Goal: Task Accomplishment & Management: Manage account settings

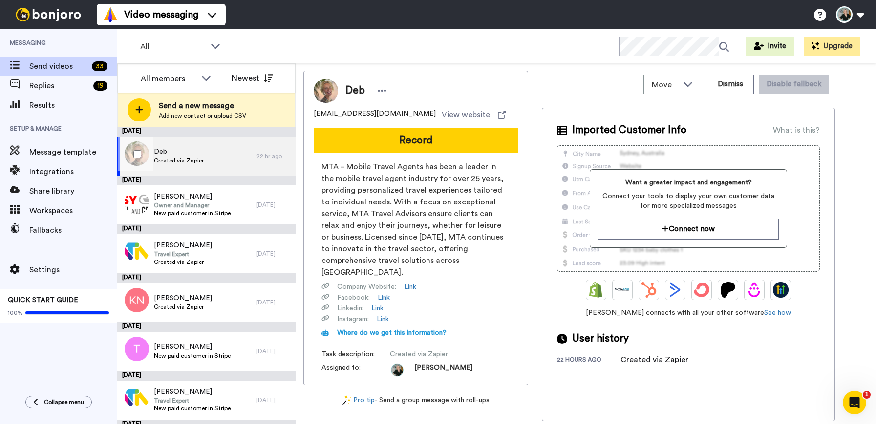
click at [209, 157] on div "Deb Created via Zapier" at bounding box center [186, 156] width 139 height 39
click at [177, 153] on span "Deb" at bounding box center [179, 152] width 50 height 10
click at [381, 93] on icon at bounding box center [381, 91] width 9 height 10
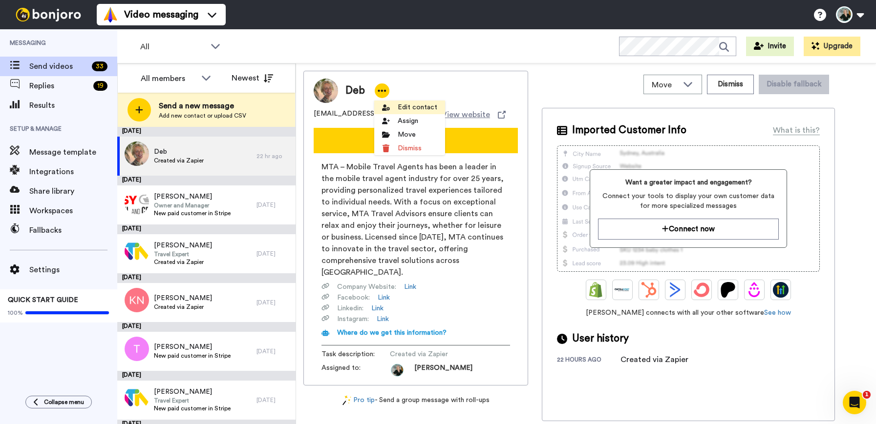
click at [391, 102] on li "Edit contact" at bounding box center [409, 108] width 71 height 14
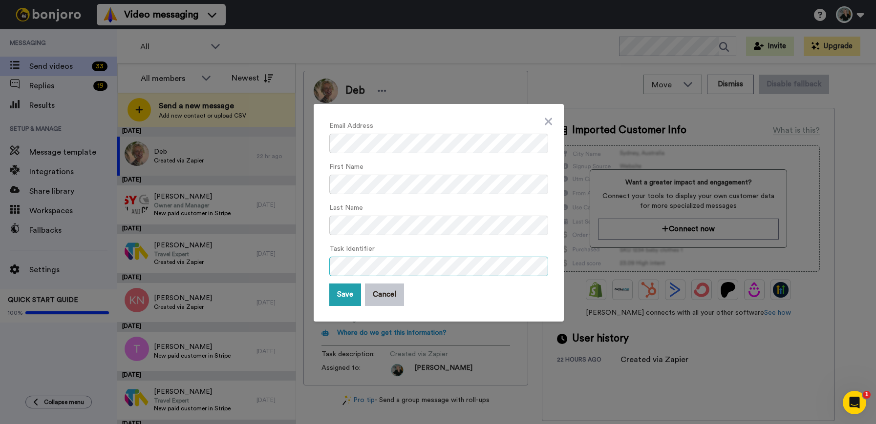
click at [313, 266] on div "Email Address First Name Last Name Task Identifier Save Cancel" at bounding box center [438, 212] width 876 height 424
click at [342, 295] on button "Save" at bounding box center [345, 295] width 32 height 22
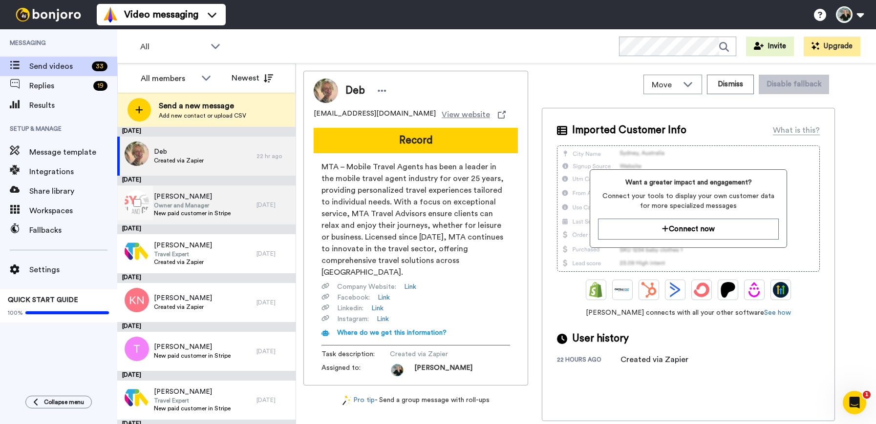
click at [191, 204] on span "Owner and Manager" at bounding box center [192, 206] width 77 height 8
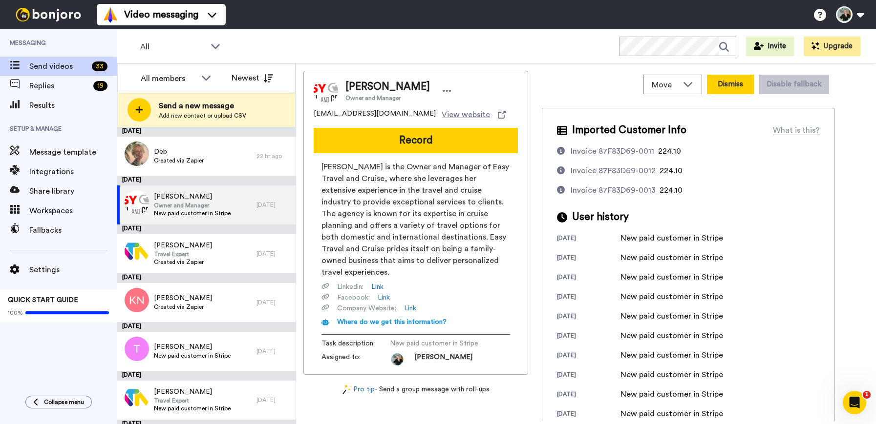
click at [736, 83] on button "Dismiss" at bounding box center [730, 85] width 47 height 20
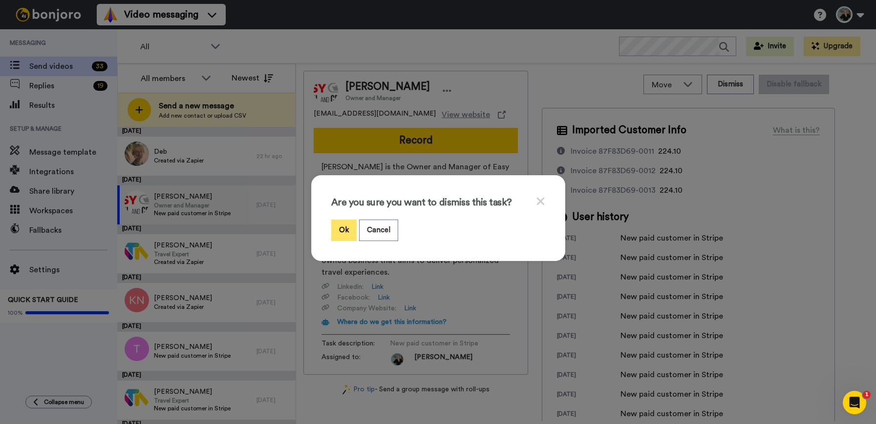
click at [342, 232] on button "Ok" at bounding box center [343, 230] width 25 height 21
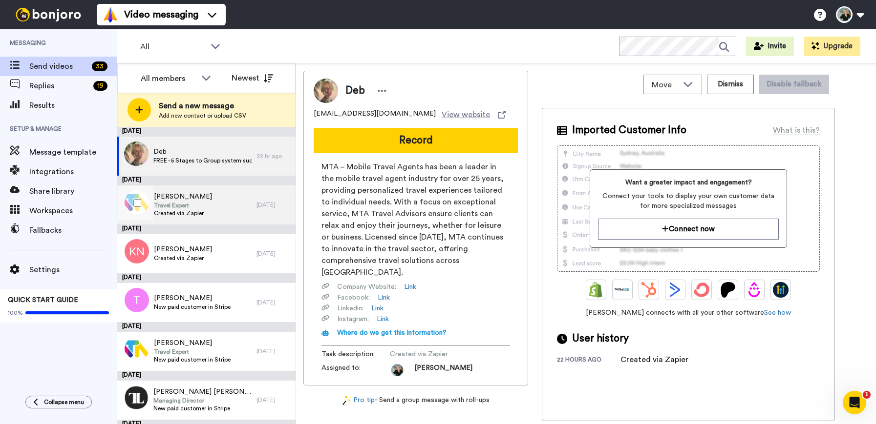
click at [204, 204] on div "[PERSON_NAME] Travel Expert Created via Zapier" at bounding box center [186, 205] width 139 height 39
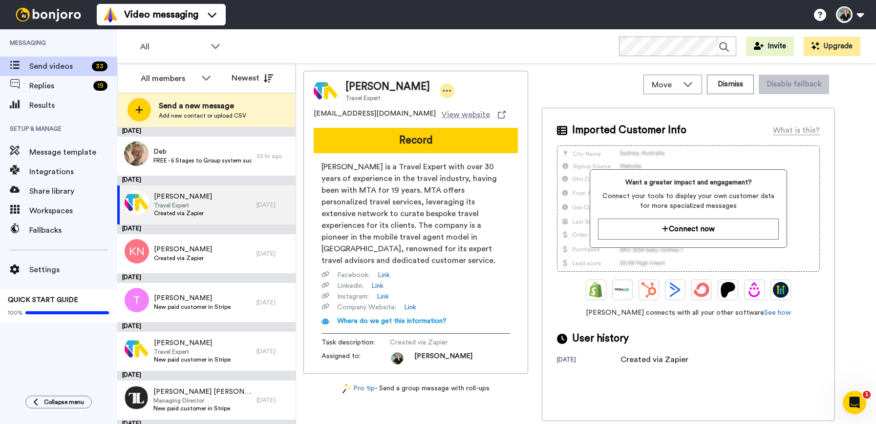
click at [442, 89] on icon at bounding box center [446, 91] width 9 height 10
click at [439, 108] on li "Edit contact" at bounding box center [445, 108] width 71 height 14
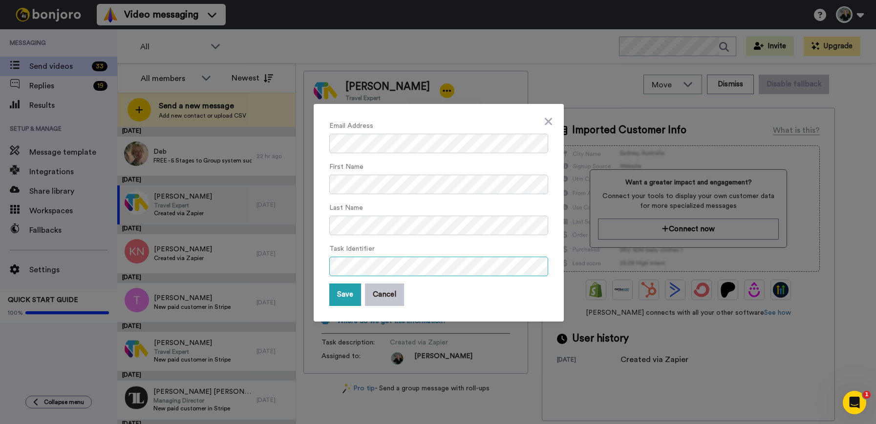
click at [293, 262] on div "Email Address First Name Last Name Task Identifier Save Cancel" at bounding box center [438, 212] width 876 height 424
click at [337, 293] on button "Save" at bounding box center [345, 295] width 32 height 22
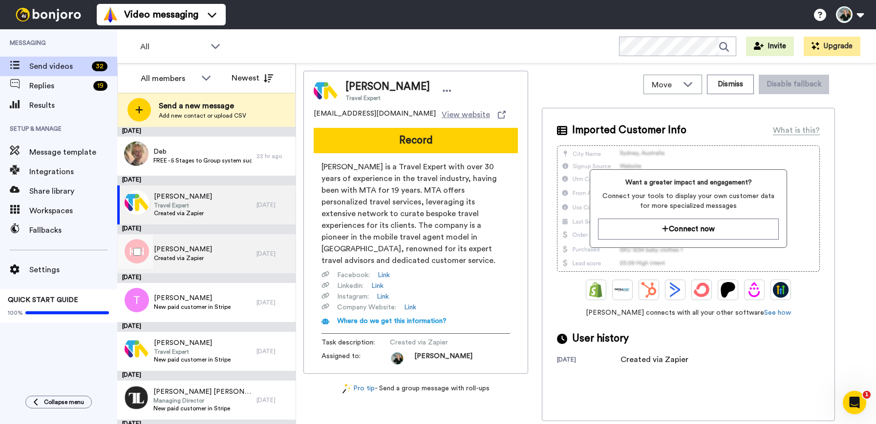
click at [176, 249] on span "[PERSON_NAME]" at bounding box center [183, 250] width 58 height 10
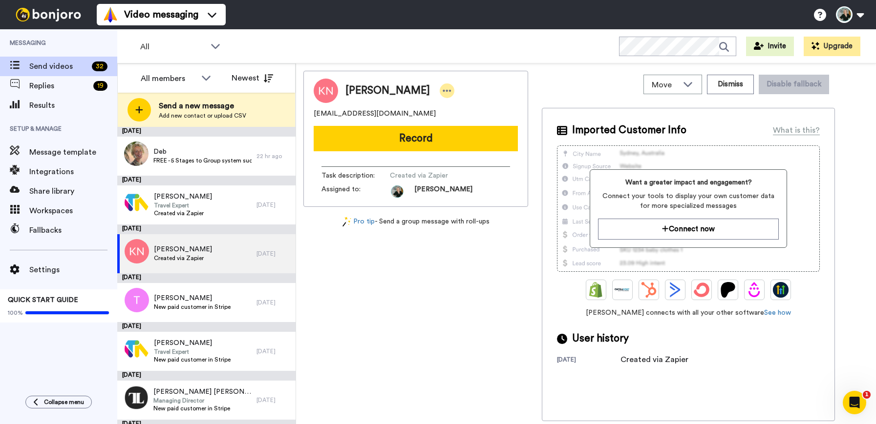
click at [443, 91] on icon at bounding box center [447, 91] width 8 height 2
click at [454, 109] on li "Edit contact" at bounding box center [467, 108] width 71 height 14
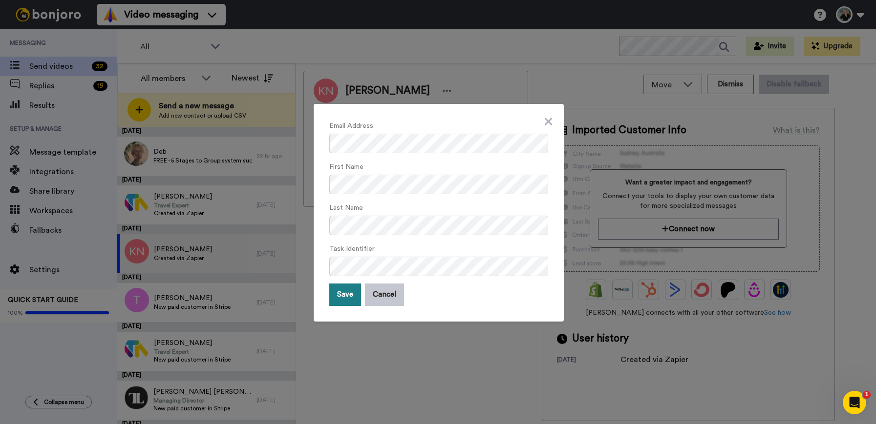
click at [336, 293] on button "Save" at bounding box center [345, 295] width 32 height 22
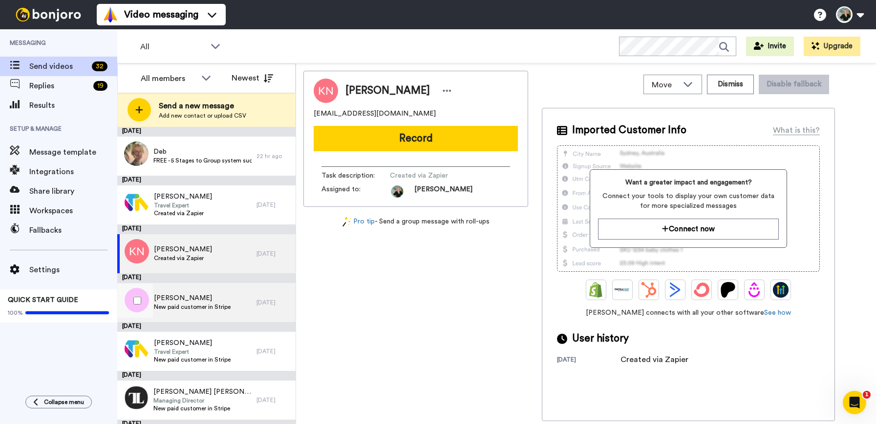
click at [197, 303] on span "New paid customer in Stripe" at bounding box center [192, 307] width 77 height 8
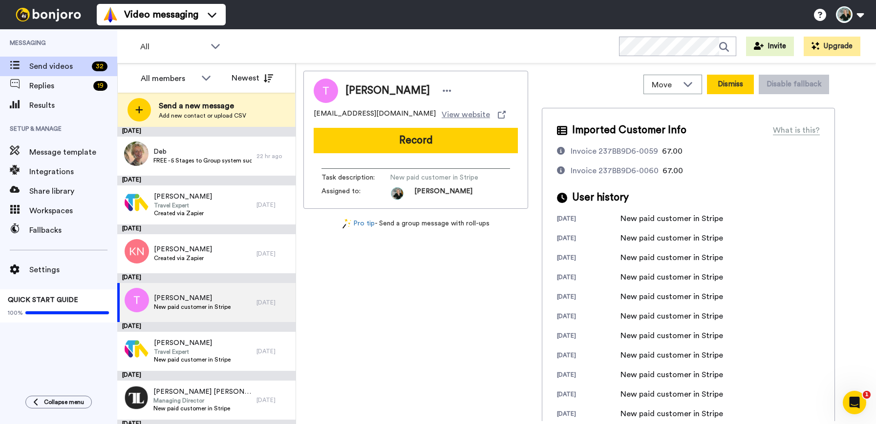
click at [730, 88] on button "Dismiss" at bounding box center [730, 85] width 47 height 20
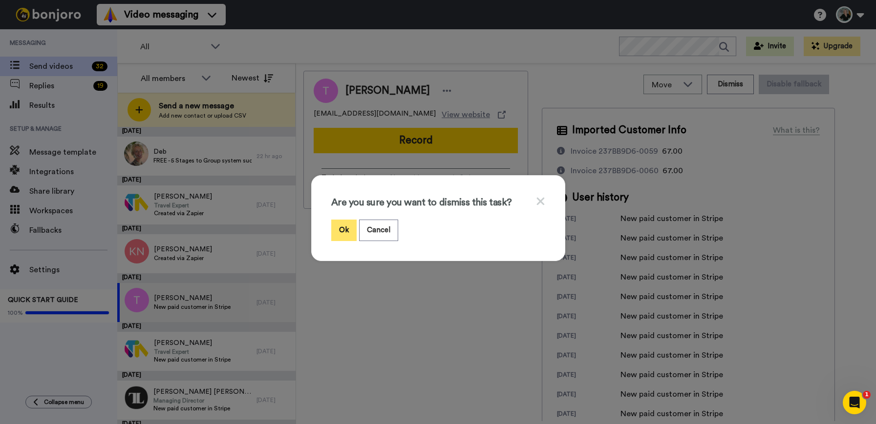
click at [344, 232] on button "Ok" at bounding box center [343, 230] width 25 height 21
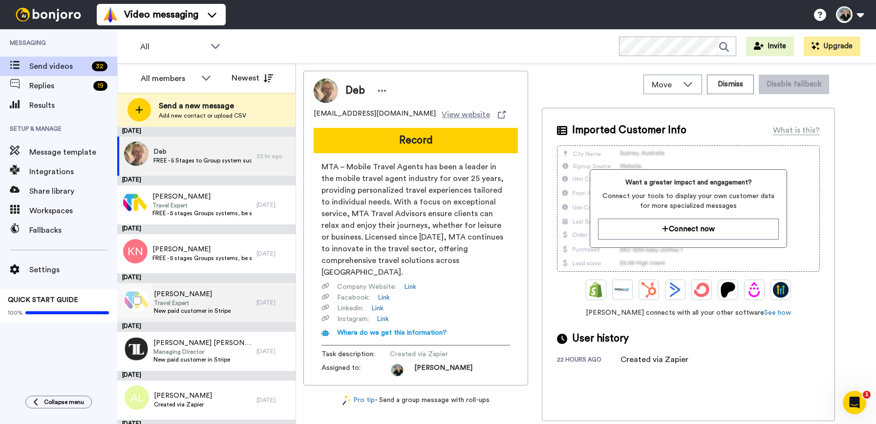
click at [223, 297] on span "[PERSON_NAME]" at bounding box center [192, 295] width 77 height 10
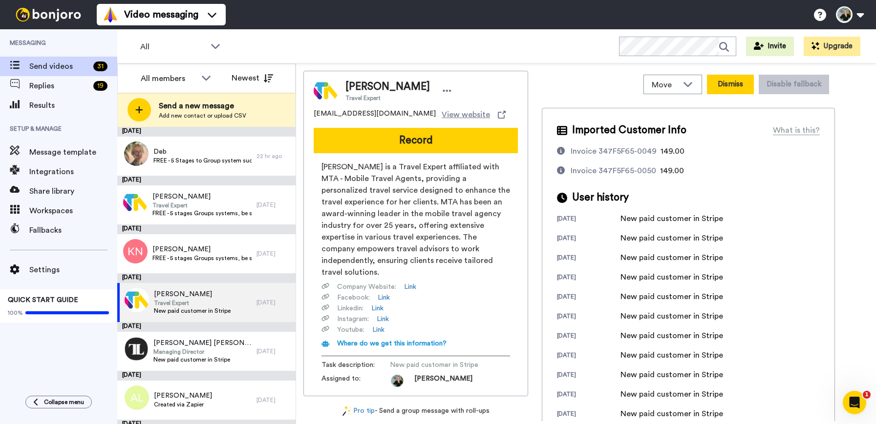
click at [735, 83] on button "Dismiss" at bounding box center [730, 85] width 47 height 20
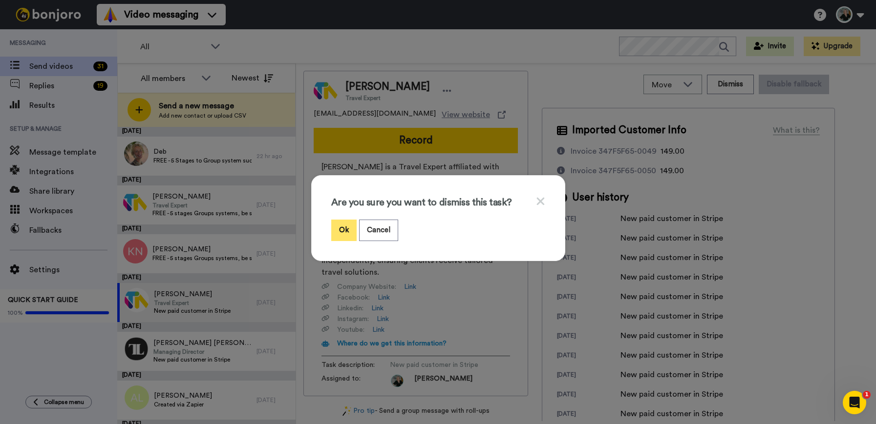
click at [346, 231] on button "Ok" at bounding box center [343, 230] width 25 height 21
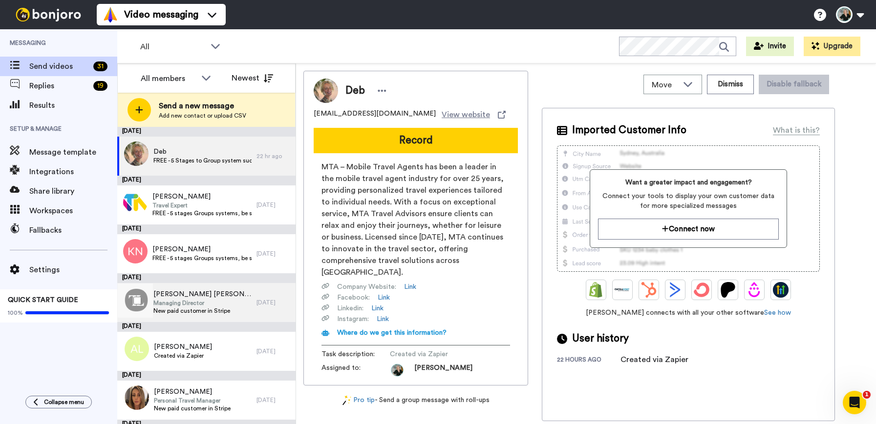
click at [196, 304] on span "Managing Director" at bounding box center [202, 303] width 98 height 8
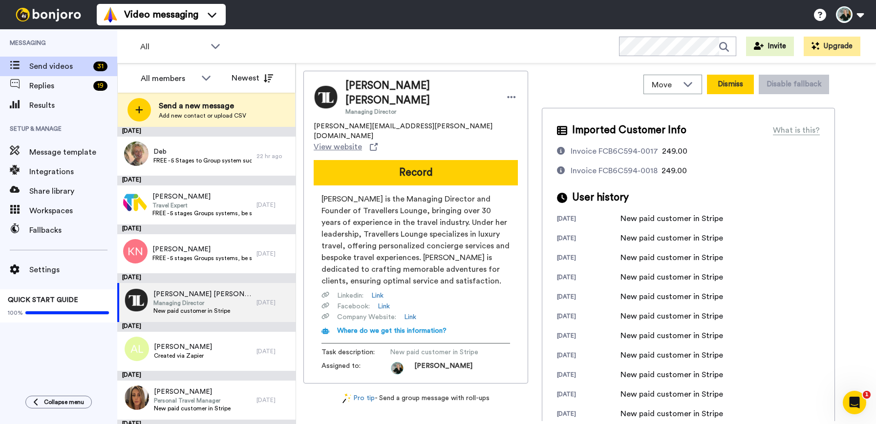
click at [730, 85] on button "Dismiss" at bounding box center [730, 85] width 47 height 20
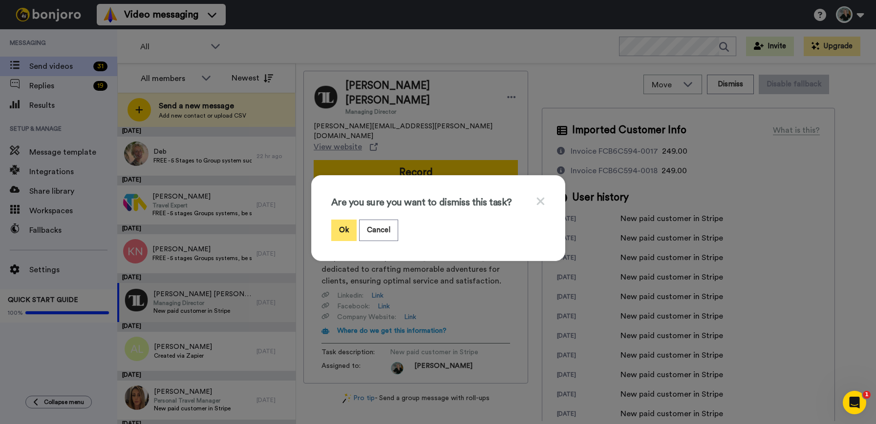
click at [335, 231] on button "Ok" at bounding box center [343, 230] width 25 height 21
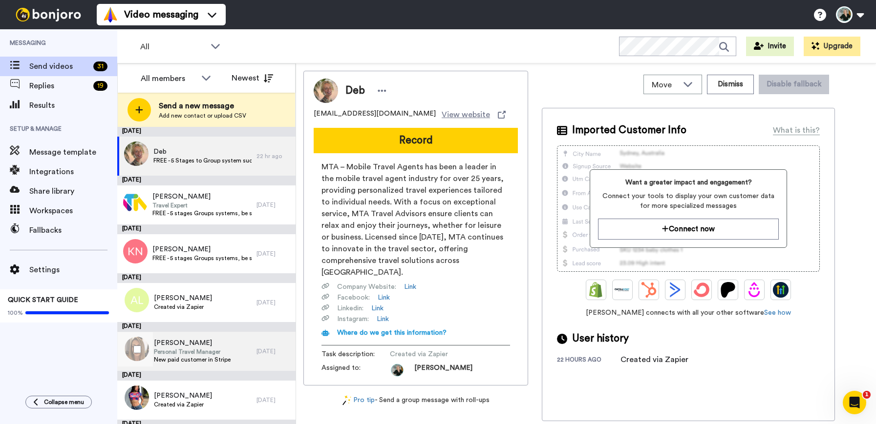
click at [183, 353] on span "Personal Travel Manager" at bounding box center [192, 352] width 77 height 8
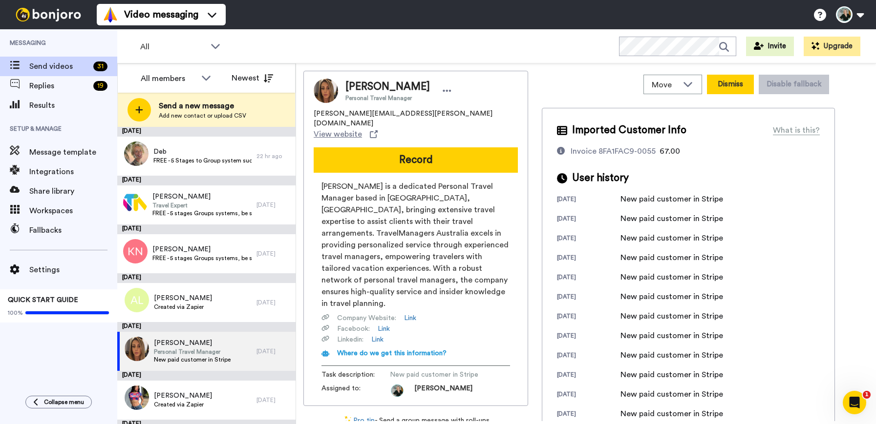
click at [728, 88] on button "Dismiss" at bounding box center [730, 85] width 47 height 20
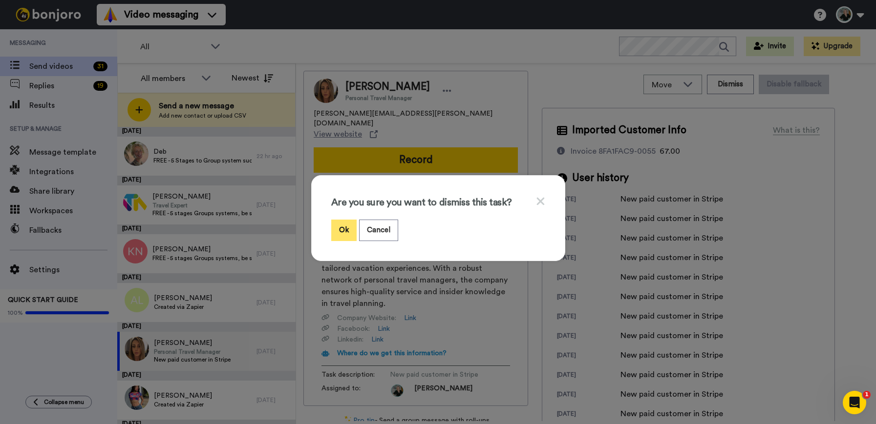
click at [337, 232] on button "Ok" at bounding box center [343, 230] width 25 height 21
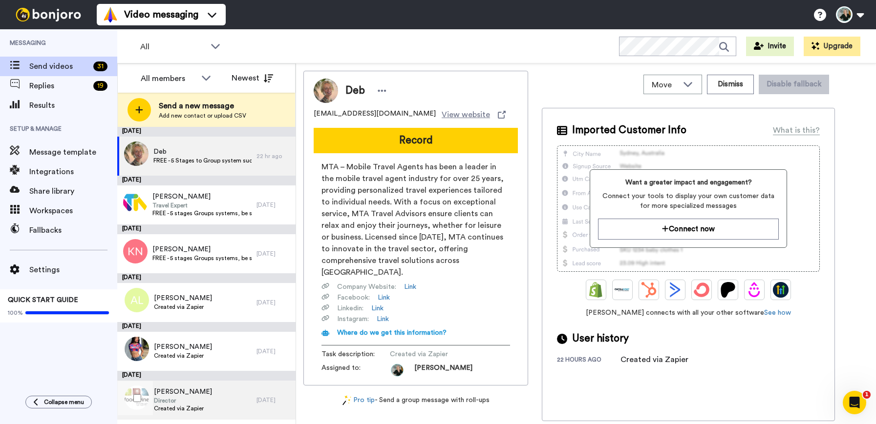
click at [205, 403] on div "[PERSON_NAME] Director Created via Zapier" at bounding box center [186, 400] width 139 height 39
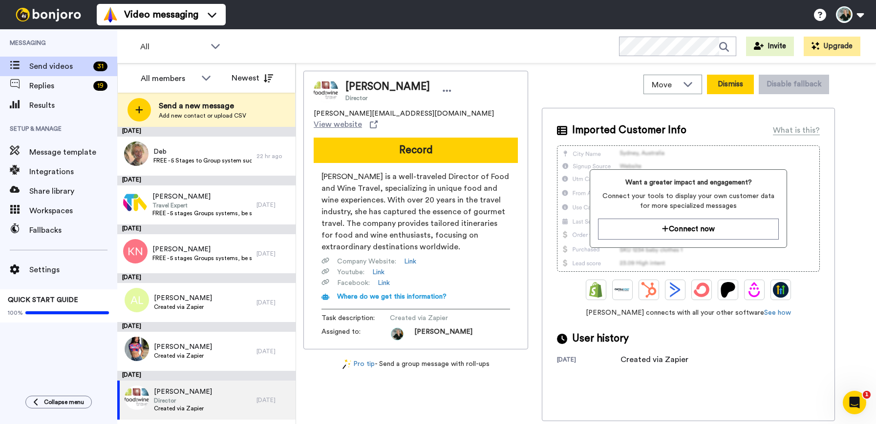
click at [732, 86] on button "Dismiss" at bounding box center [730, 85] width 47 height 20
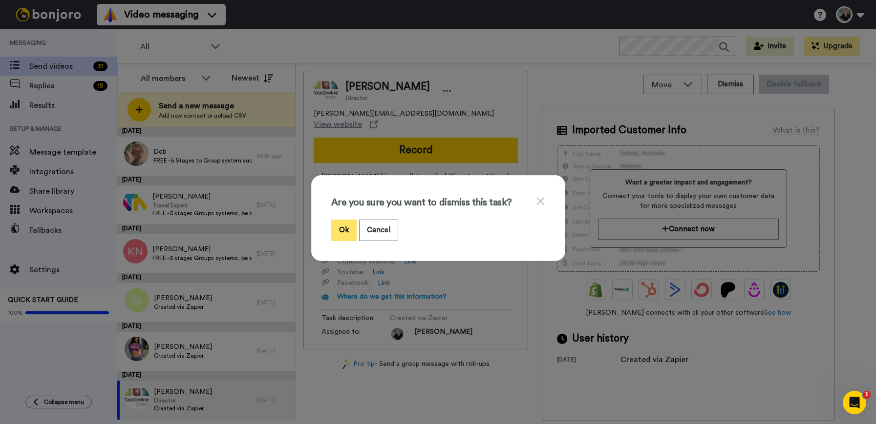
click at [337, 228] on button "Ok" at bounding box center [343, 230] width 25 height 21
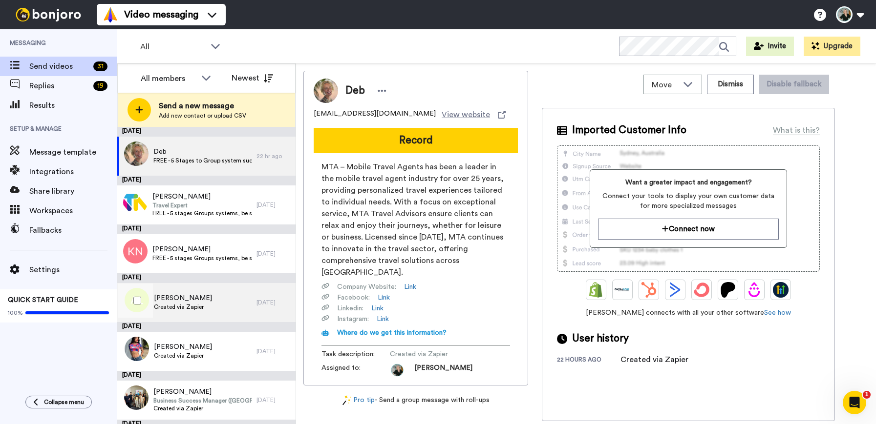
click at [167, 300] on span "[PERSON_NAME]" at bounding box center [183, 298] width 58 height 10
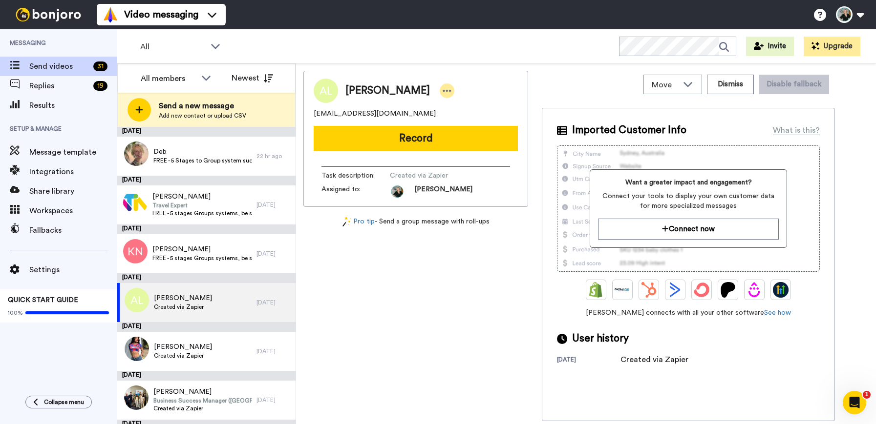
click at [442, 89] on icon at bounding box center [446, 91] width 9 height 10
click at [434, 105] on li "Edit contact" at bounding box center [451, 108] width 71 height 14
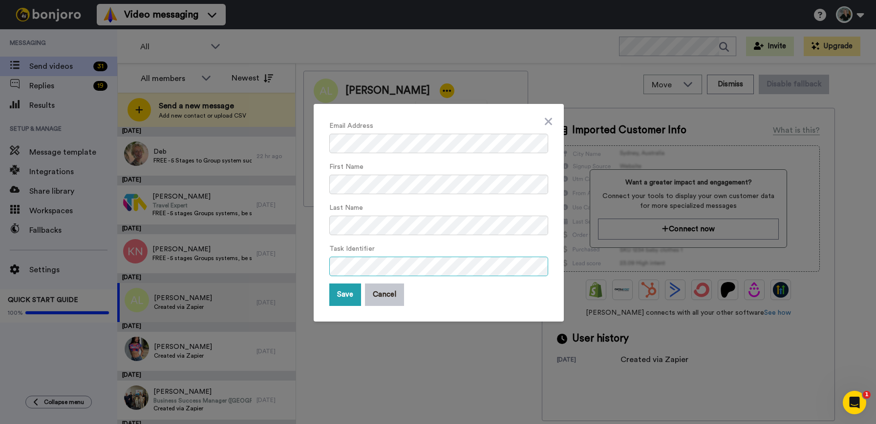
click at [316, 266] on div "Email Address First Name Last Name Task Identifier Save Cancel" at bounding box center [439, 213] width 250 height 218
click at [337, 293] on button "Save" at bounding box center [345, 295] width 32 height 22
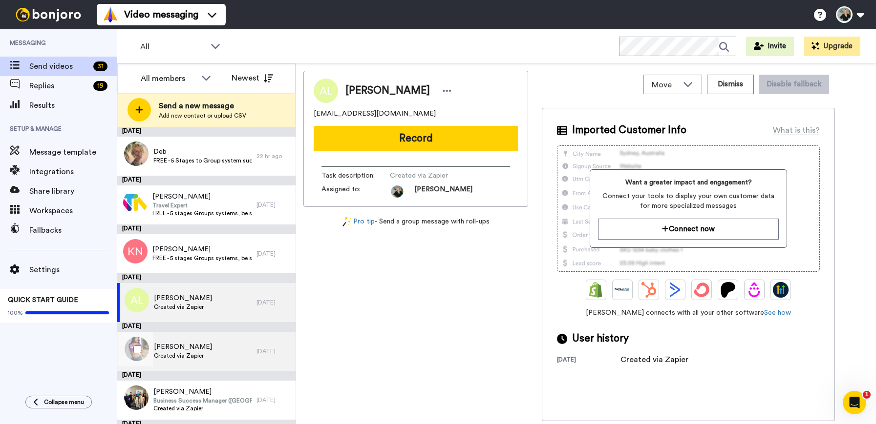
click at [219, 349] on div "[PERSON_NAME] Created via Zapier" at bounding box center [186, 351] width 139 height 39
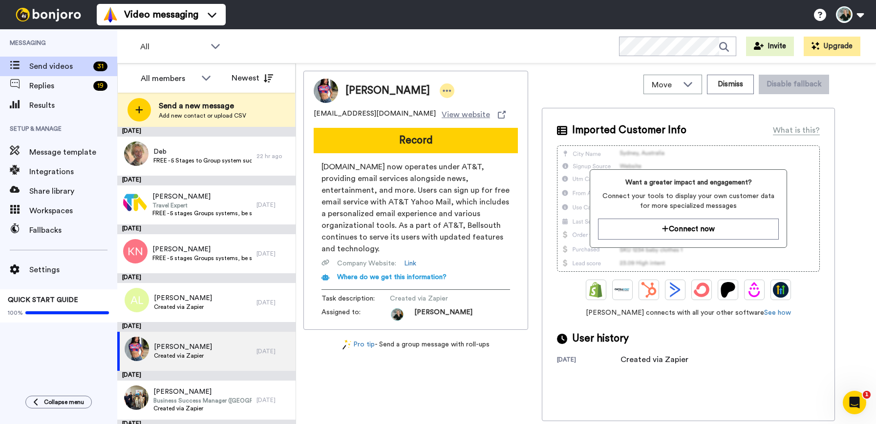
click at [440, 89] on div at bounding box center [447, 91] width 15 height 15
click at [450, 146] on li "Dismiss" at bounding box center [453, 149] width 71 height 14
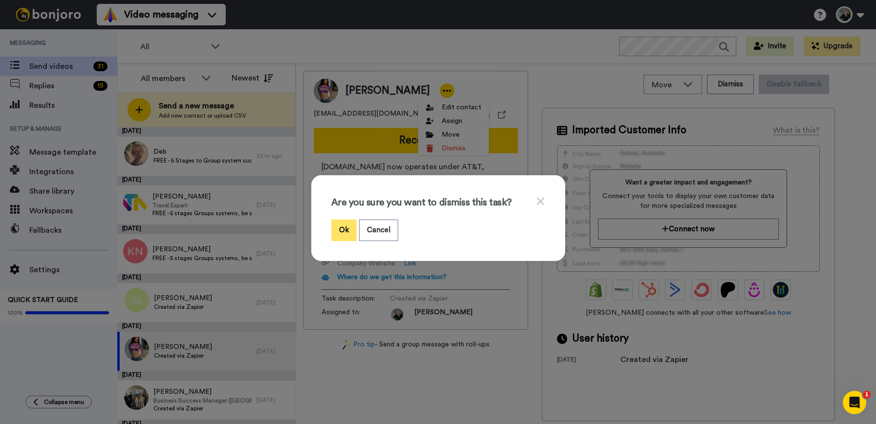
click at [338, 232] on button "Ok" at bounding box center [343, 230] width 25 height 21
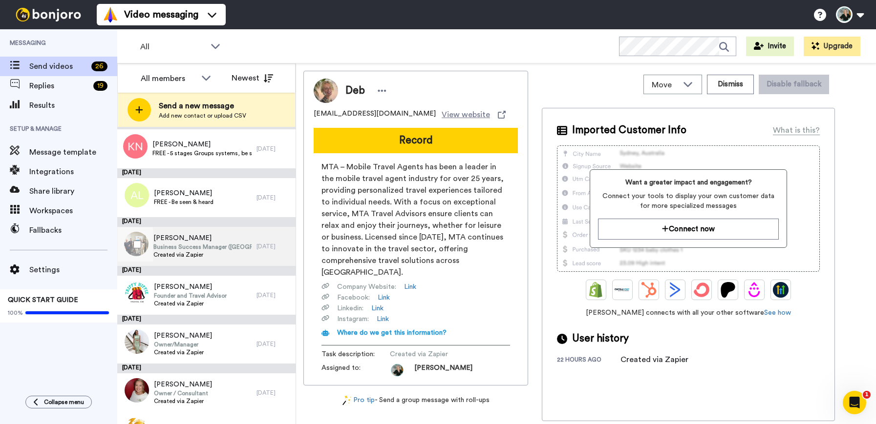
scroll to position [105, 0]
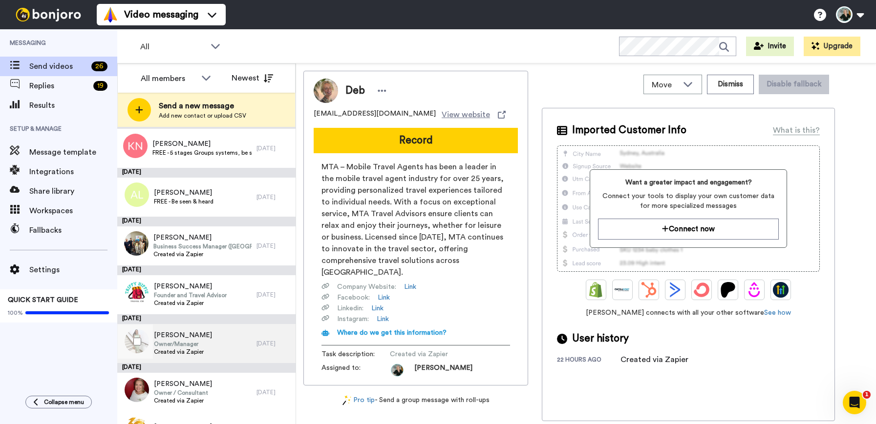
click at [188, 332] on span "[PERSON_NAME]" at bounding box center [183, 336] width 58 height 10
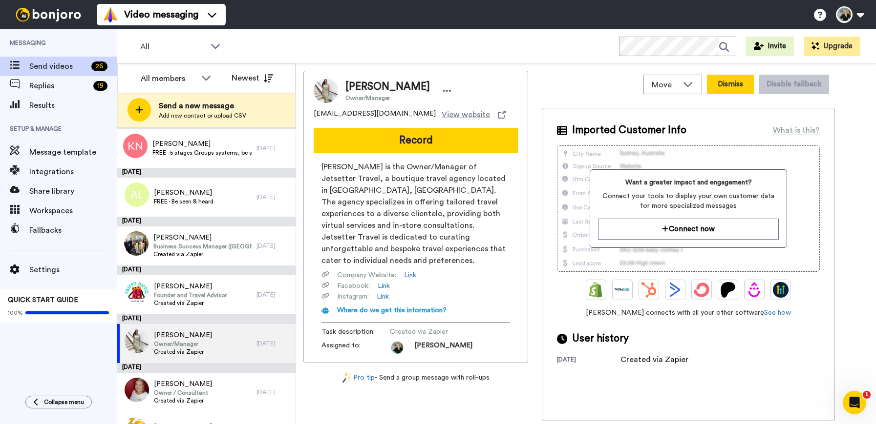
click at [719, 90] on button "Dismiss" at bounding box center [730, 85] width 47 height 20
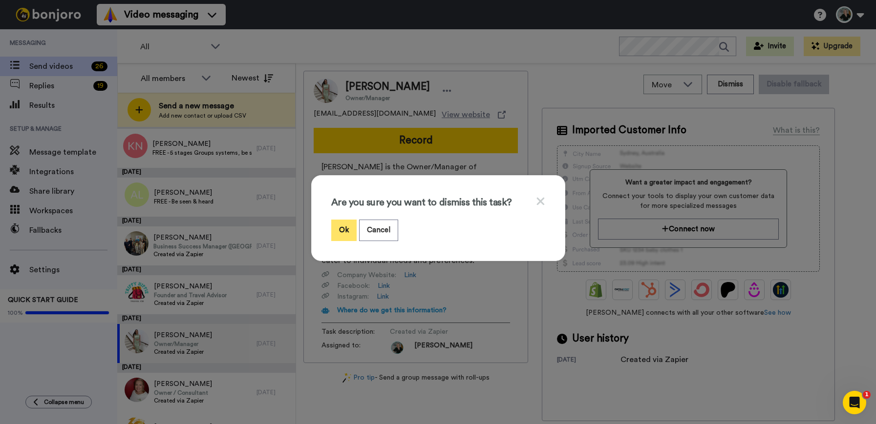
click at [343, 229] on button "Ok" at bounding box center [343, 230] width 25 height 21
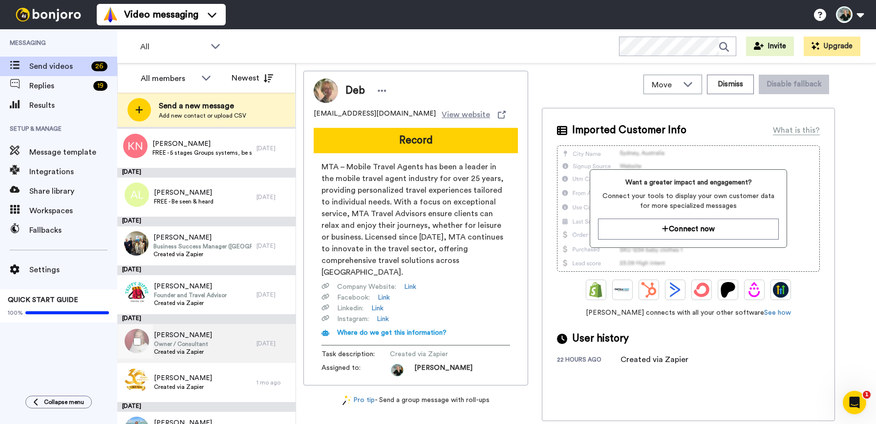
click at [197, 344] on span "Owner / Consultant" at bounding box center [183, 344] width 58 height 8
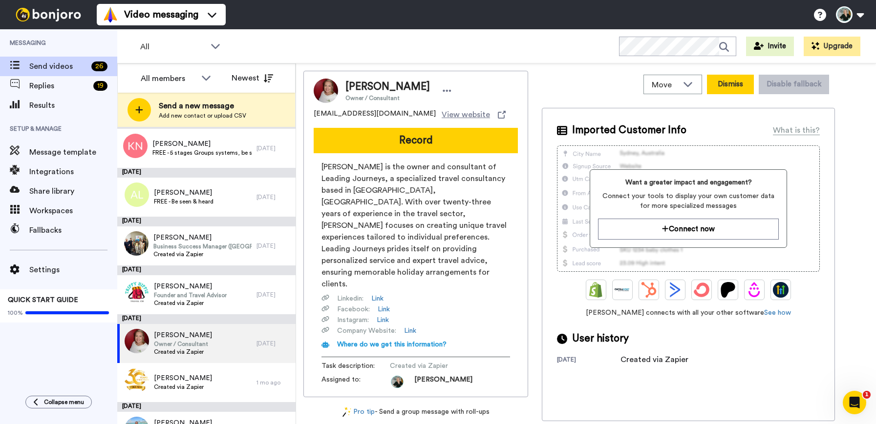
click at [726, 85] on button "Dismiss" at bounding box center [730, 85] width 47 height 20
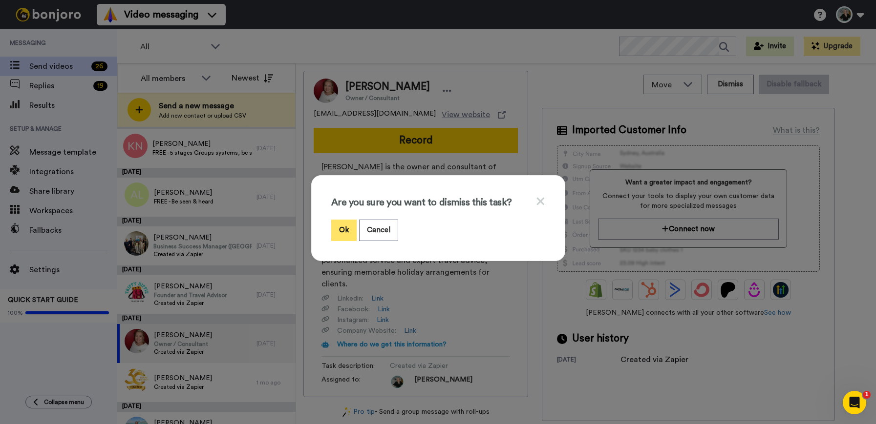
click at [339, 229] on button "Ok" at bounding box center [343, 230] width 25 height 21
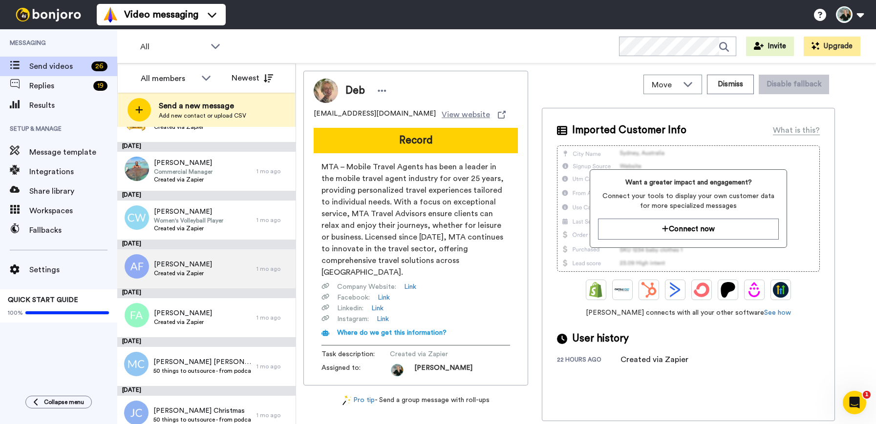
scroll to position [325, 0]
click at [191, 317] on span "[PERSON_NAME]" at bounding box center [183, 316] width 58 height 10
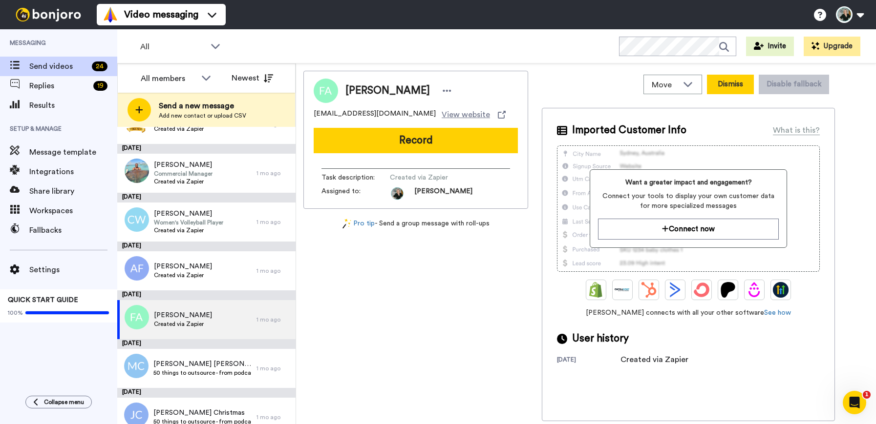
click at [736, 87] on button "Dismiss" at bounding box center [730, 85] width 47 height 20
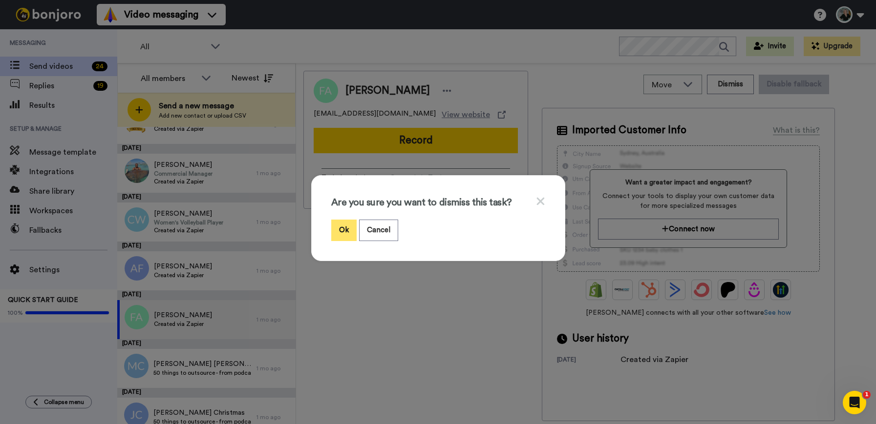
click at [341, 230] on button "Ok" at bounding box center [343, 230] width 25 height 21
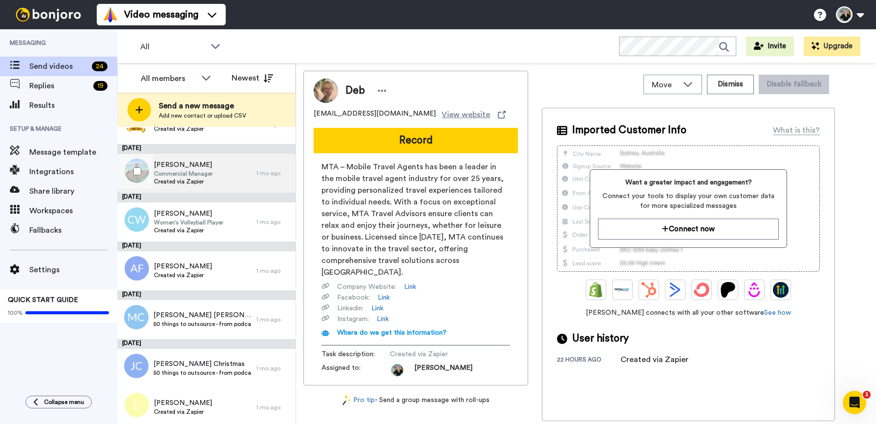
click at [179, 174] on span "Commercial Manager" at bounding box center [183, 174] width 59 height 8
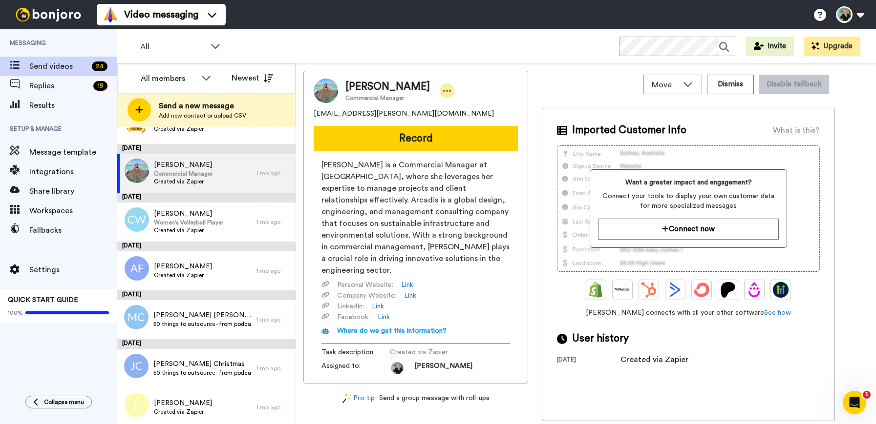
click at [451, 88] on icon at bounding box center [446, 91] width 9 height 10
click at [455, 111] on li "Edit contact" at bounding box center [477, 108] width 71 height 14
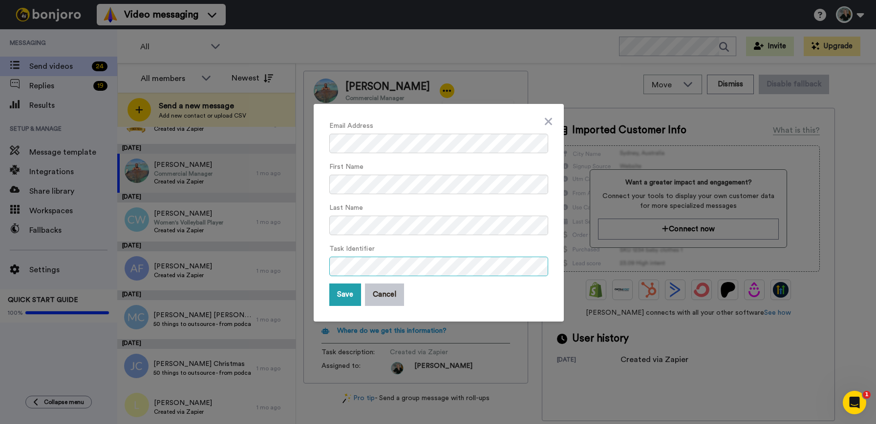
click at [304, 266] on div "Email Address First Name Last Name Task Identifier Save Cancel" at bounding box center [438, 212] width 876 height 424
click at [342, 297] on button "Save" at bounding box center [345, 295] width 32 height 22
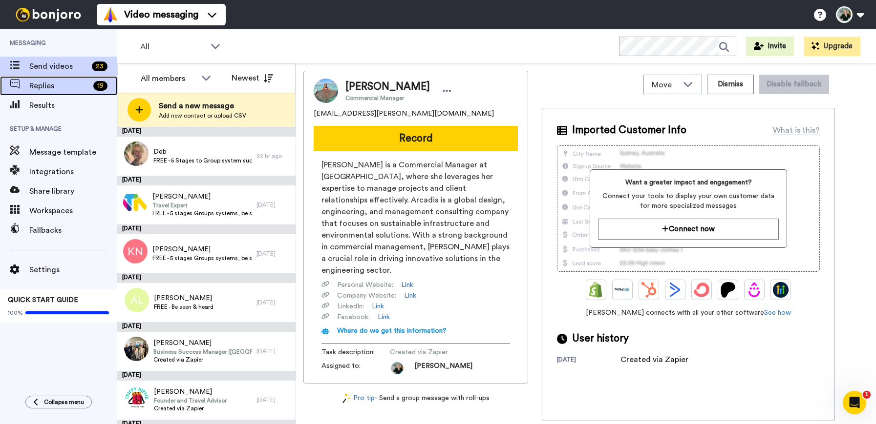
click at [44, 84] on span "Replies" at bounding box center [59, 86] width 60 height 12
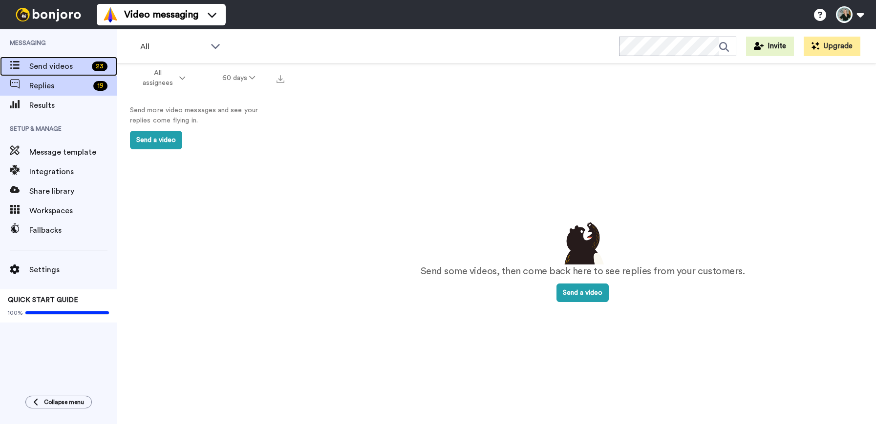
click at [43, 67] on span "Send videos" at bounding box center [58, 67] width 59 height 12
